Goal: Information Seeking & Learning: Learn about a topic

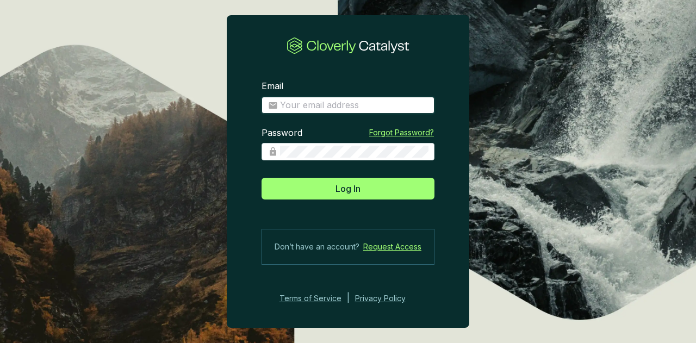
click at [310, 102] on input "Email" at bounding box center [354, 105] width 148 height 12
type input "dwarren@greatbearcarbon.ca"
click at [261, 178] on button "Log In" at bounding box center [347, 189] width 173 height 22
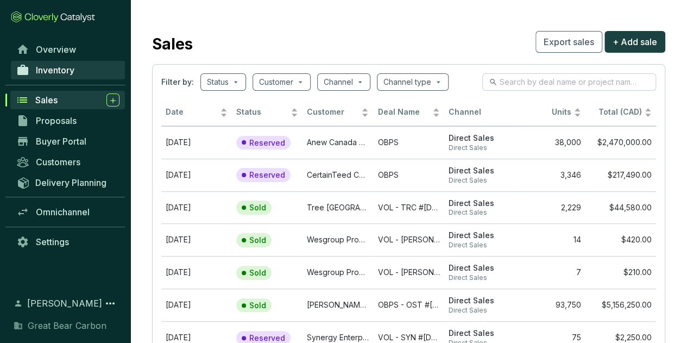
click at [79, 71] on link "Inventory" at bounding box center [68, 70] width 114 height 18
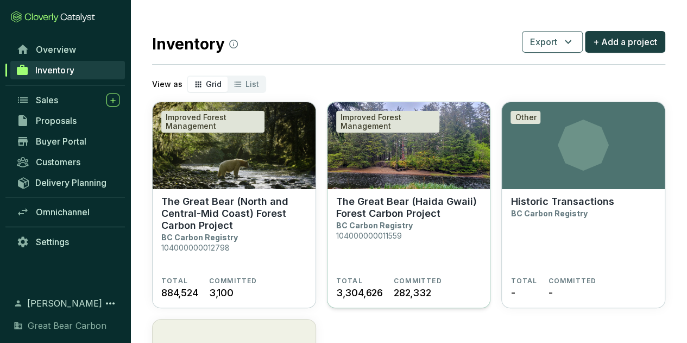
click at [408, 186] on img at bounding box center [409, 145] width 163 height 87
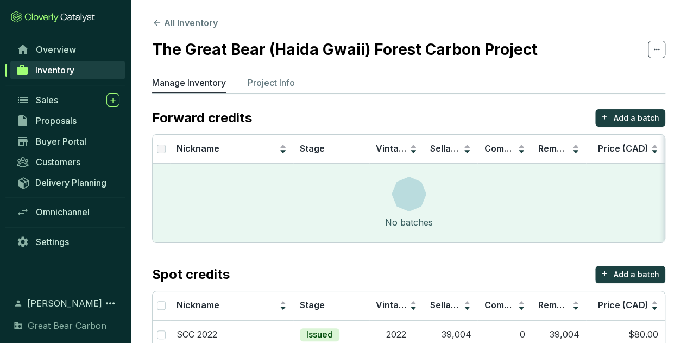
click at [181, 17] on button "All Inventory" at bounding box center [185, 22] width 66 height 13
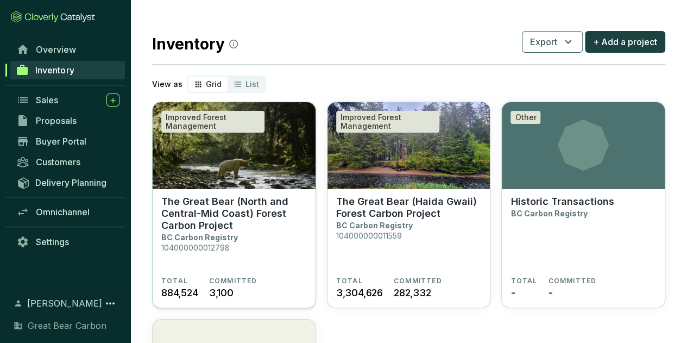
click at [238, 209] on p "The Great Bear (North and Central-Mid Coast) Forest Carbon Project" at bounding box center [234, 214] width 146 height 36
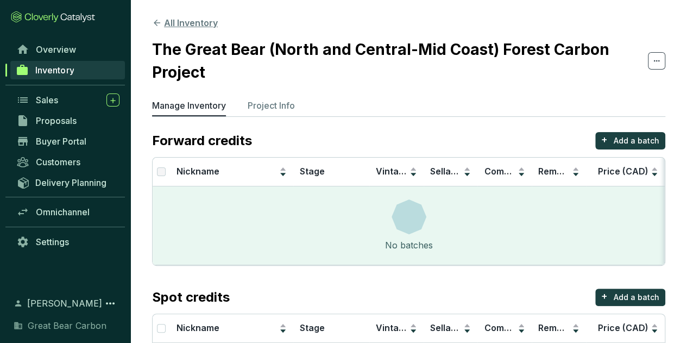
click at [177, 23] on button "All Inventory" at bounding box center [185, 22] width 66 height 13
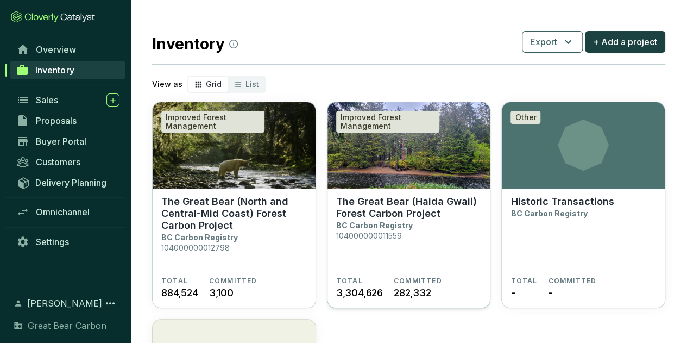
click at [415, 201] on p "The Great Bear (Haida Gwaii) Forest Carbon Project" at bounding box center [409, 208] width 146 height 24
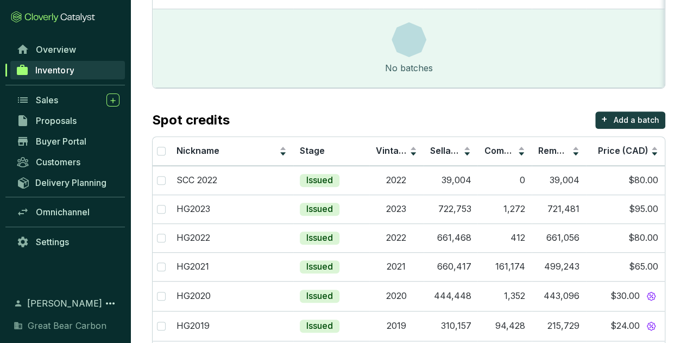
scroll to position [375, 0]
